Goal: Task Accomplishment & Management: Complete application form

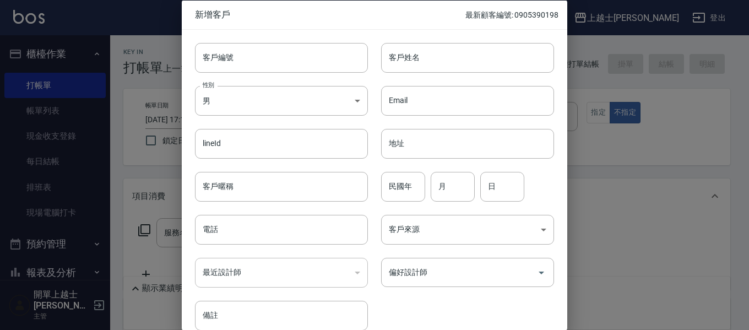
click at [85, 215] on div at bounding box center [374, 165] width 749 height 330
click at [261, 7] on div "新增客戶 最新顧客編號: 0905390198" at bounding box center [374, 14] width 385 height 29
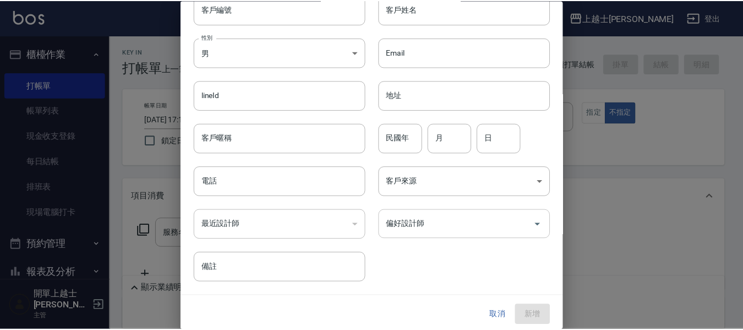
scroll to position [52, 0]
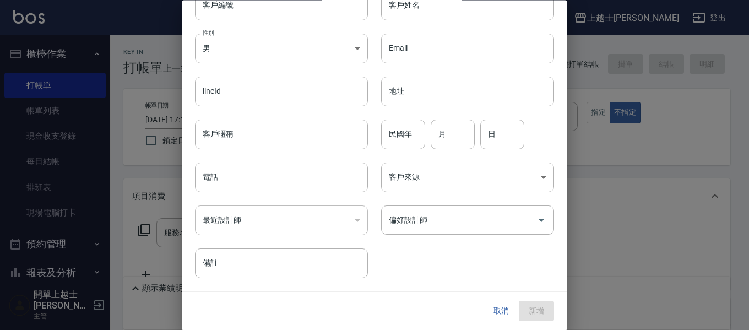
click at [497, 303] on button "取消" at bounding box center [500, 311] width 35 height 20
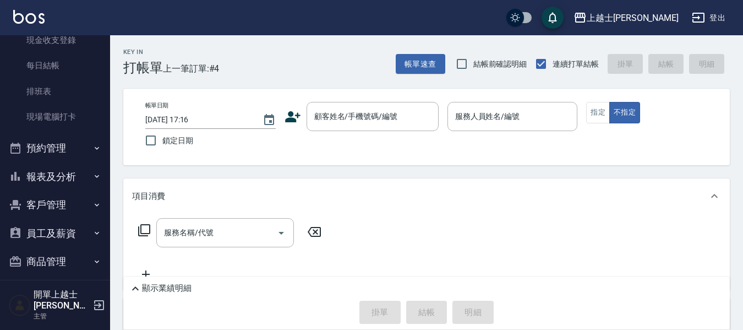
scroll to position [123, 0]
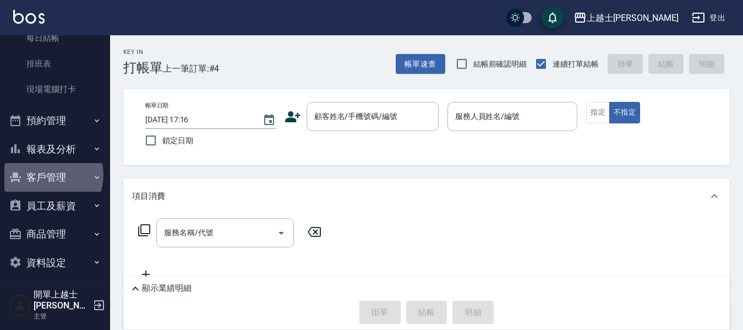
click at [46, 175] on button "客戶管理" at bounding box center [54, 177] width 101 height 29
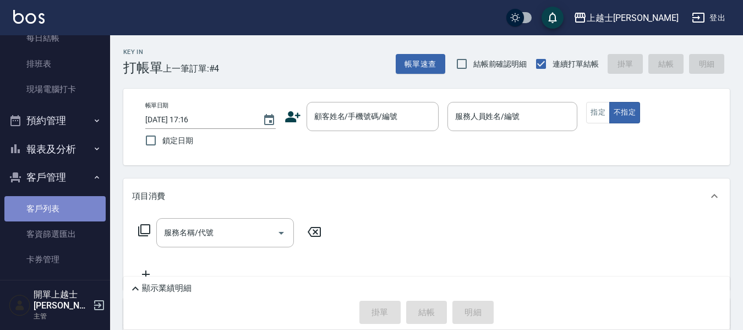
click at [67, 208] on link "客戶列表" at bounding box center [54, 208] width 101 height 25
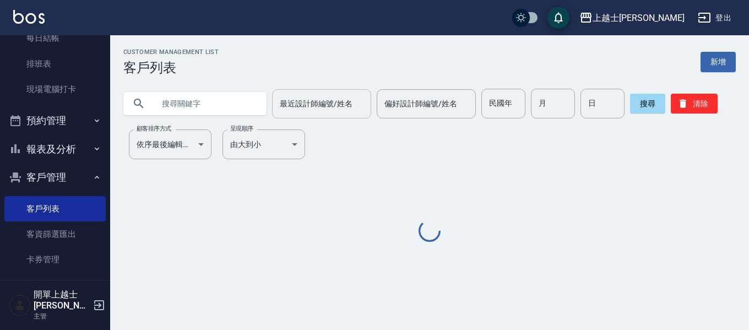
click at [321, 106] on input "最近設計師編號/姓名" at bounding box center [321, 103] width 89 height 19
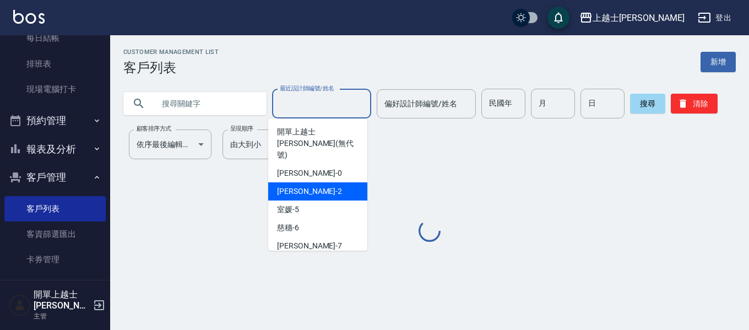
click at [316, 182] on div "小媛 -2" at bounding box center [317, 191] width 99 height 18
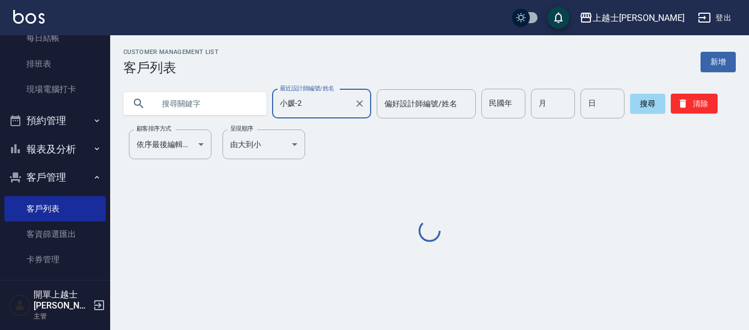
type input "小媛-2"
click at [173, 96] on input "text" at bounding box center [205, 104] width 103 height 30
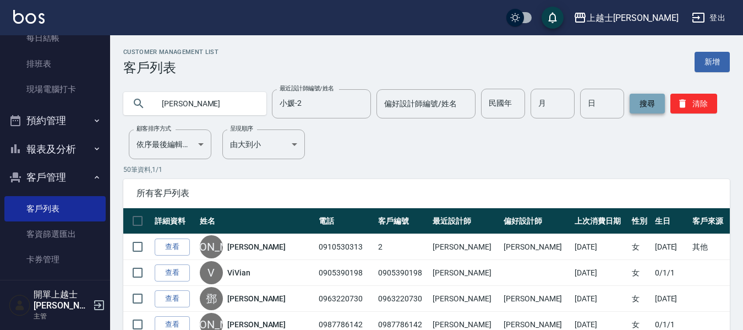
type input "[PERSON_NAME]"
click at [646, 100] on button "搜尋" at bounding box center [647, 104] width 35 height 20
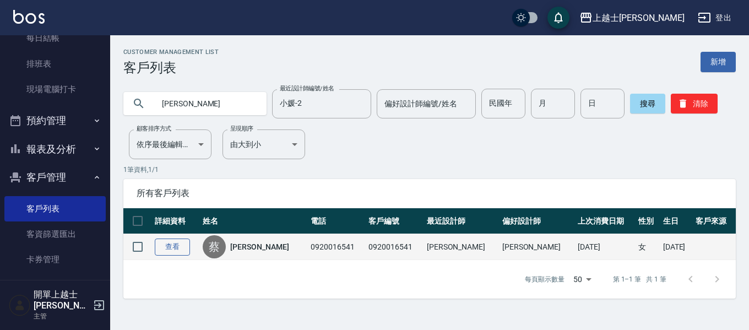
click at [176, 244] on link "查看" at bounding box center [172, 246] width 35 height 17
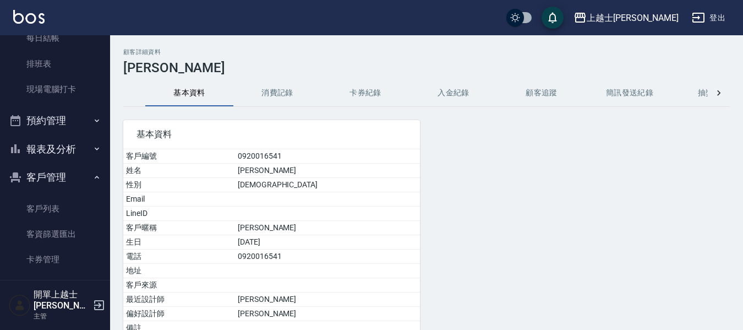
click at [286, 89] on button "消費記錄" at bounding box center [277, 93] width 88 height 26
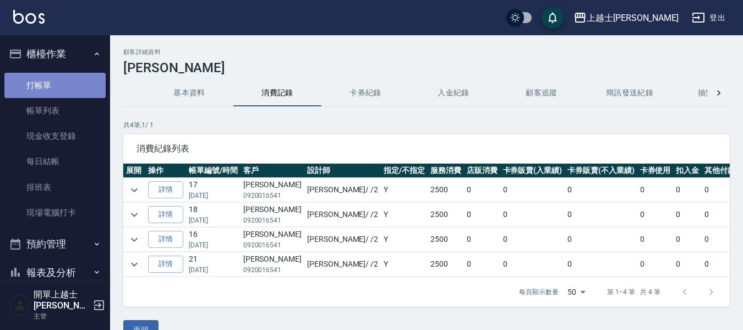
click at [61, 85] on link "打帳單" at bounding box center [54, 85] width 101 height 25
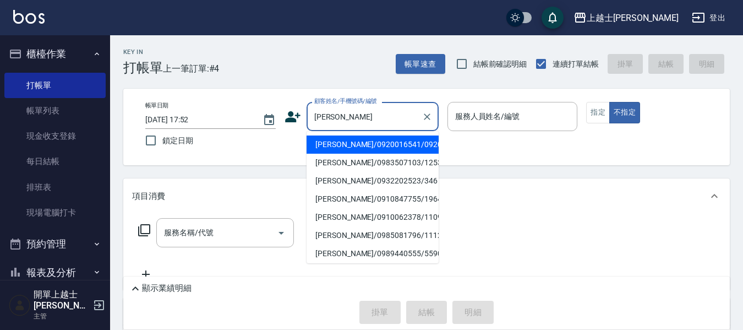
click at [402, 154] on li "[PERSON_NAME]/0920016541/0920016541" at bounding box center [373, 144] width 132 height 18
type input "[PERSON_NAME]/0920016541/0920016541"
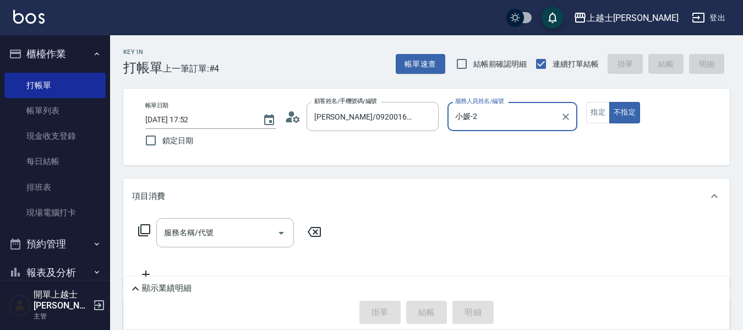
type input "小媛-2"
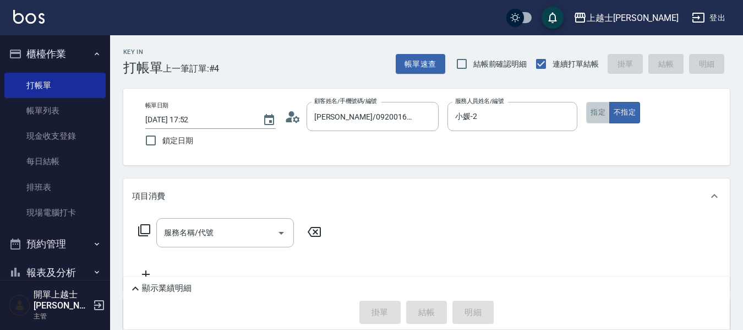
click at [588, 112] on button "指定" at bounding box center [598, 112] width 24 height 21
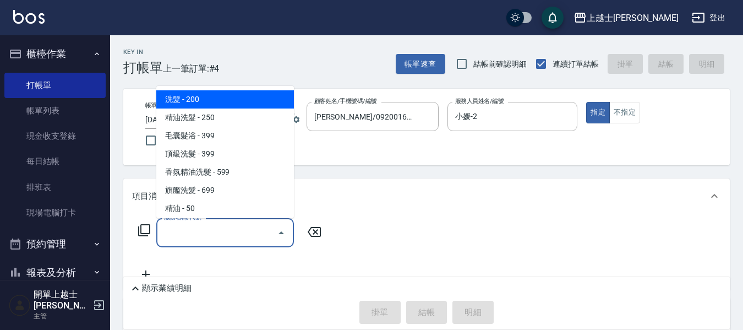
click at [175, 235] on input "服務名稱/代號" at bounding box center [216, 232] width 111 height 19
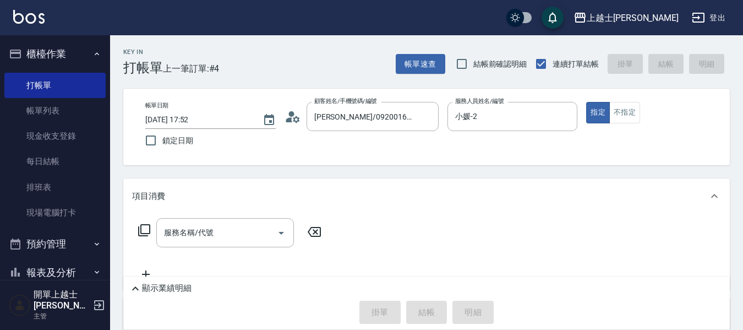
drag, startPoint x: 152, startPoint y: 228, endPoint x: 141, endPoint y: 231, distance: 10.8
click at [142, 230] on div "服務名稱/代號 服務名稱/代號" at bounding box center [230, 232] width 196 height 29
click at [139, 231] on icon at bounding box center [144, 230] width 12 height 12
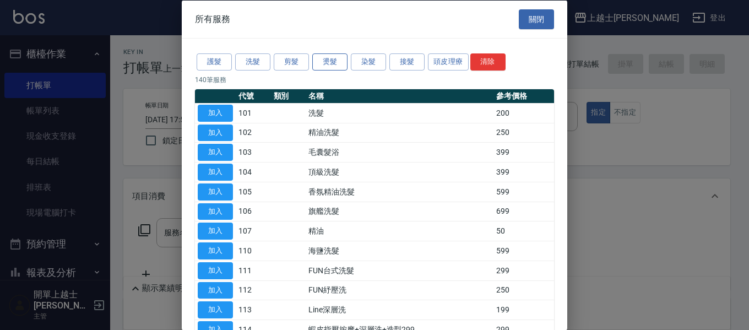
click at [328, 62] on button "燙髮" at bounding box center [329, 61] width 35 height 17
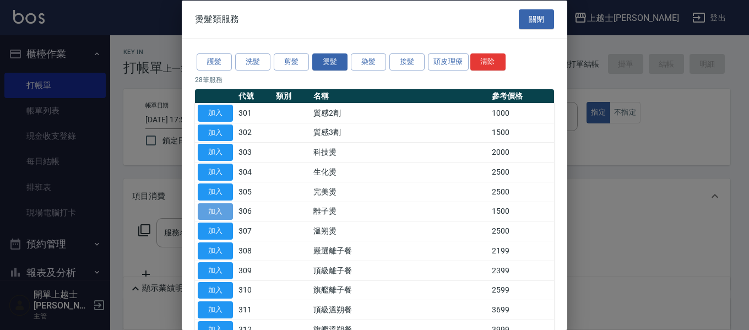
click at [221, 209] on button "加入" at bounding box center [215, 211] width 35 height 17
type input "離子燙(306)"
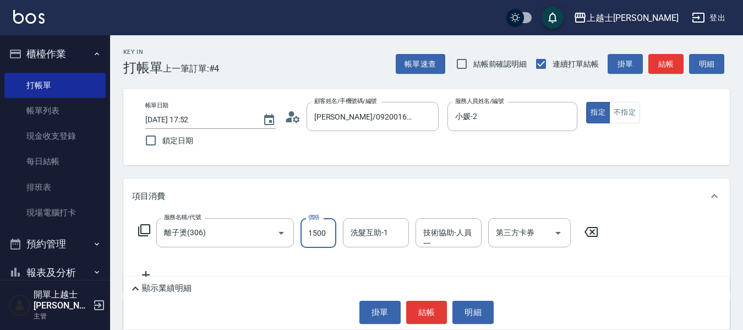
click at [312, 235] on input "1500" at bounding box center [319, 233] width 36 height 30
type input "2500"
type input "[PERSON_NAME]-7"
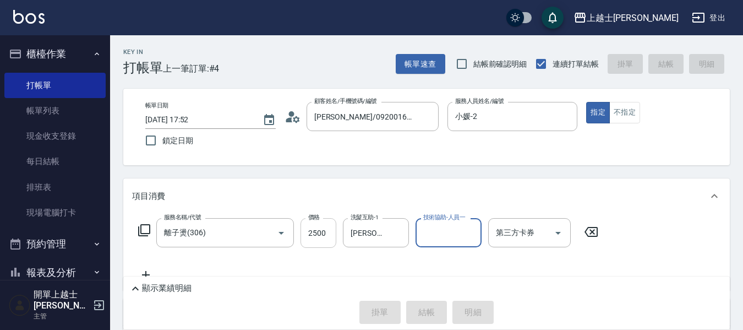
type input "[DATE] 17:58"
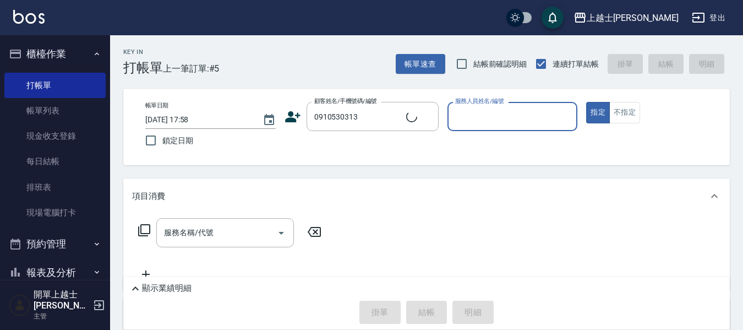
type input "[PERSON_NAME]/0910530313/2"
type input "小媛-2"
click at [586, 102] on button "指定" at bounding box center [598, 112] width 24 height 21
type button "true"
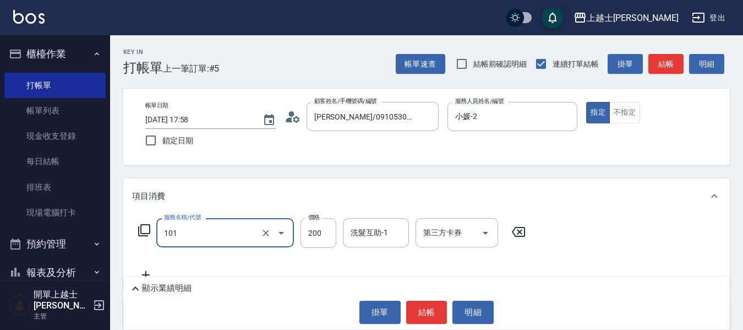
type input "洗髮(101)"
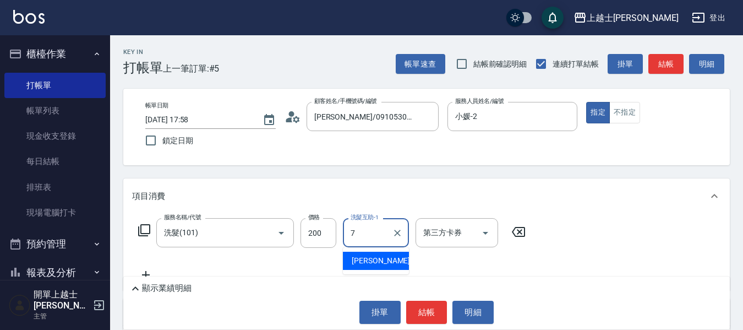
type input "[PERSON_NAME]-7"
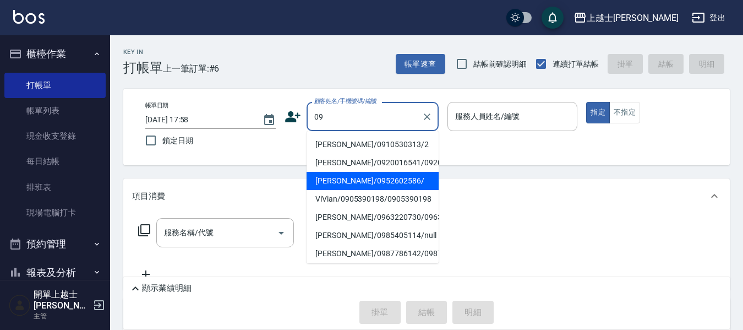
type input "[PERSON_NAME]/0952602586/"
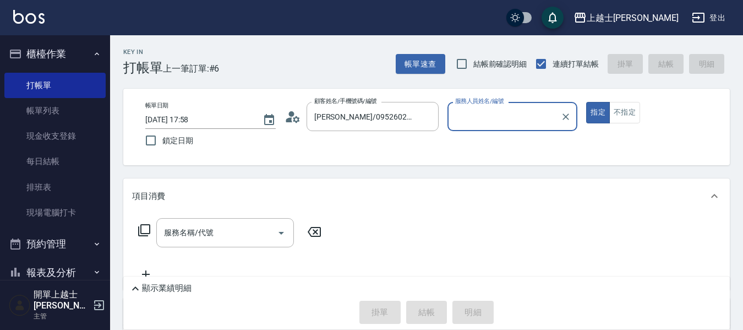
type input "[PERSON_NAME]-12"
click at [586, 102] on button "指定" at bounding box center [598, 112] width 24 height 21
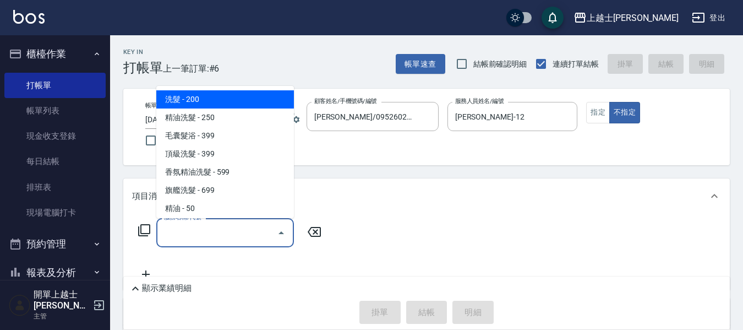
click at [217, 235] on input "服務名稱/代號" at bounding box center [216, 232] width 111 height 19
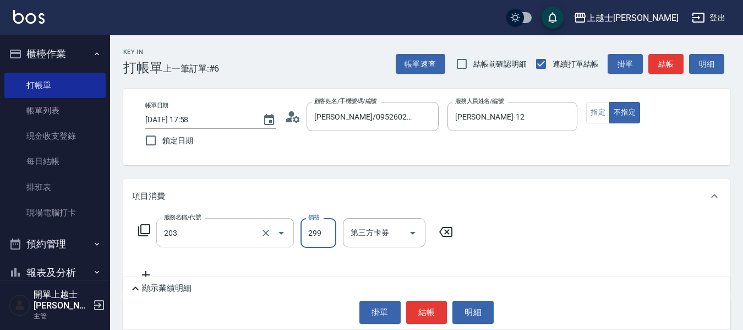
type input "B級洗+剪(203)"
type input "400"
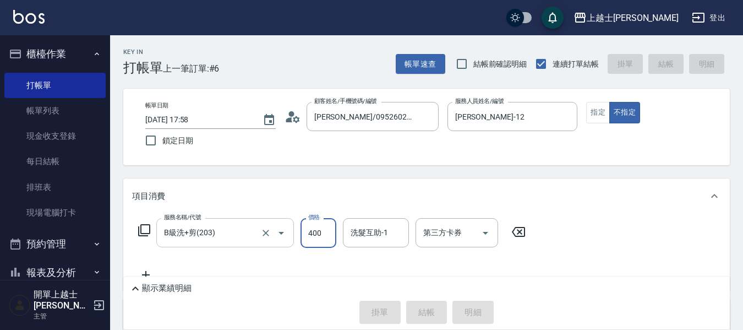
type input "[DATE] 17:59"
